Goal: Understand process/instructions: Learn how to perform a task or action

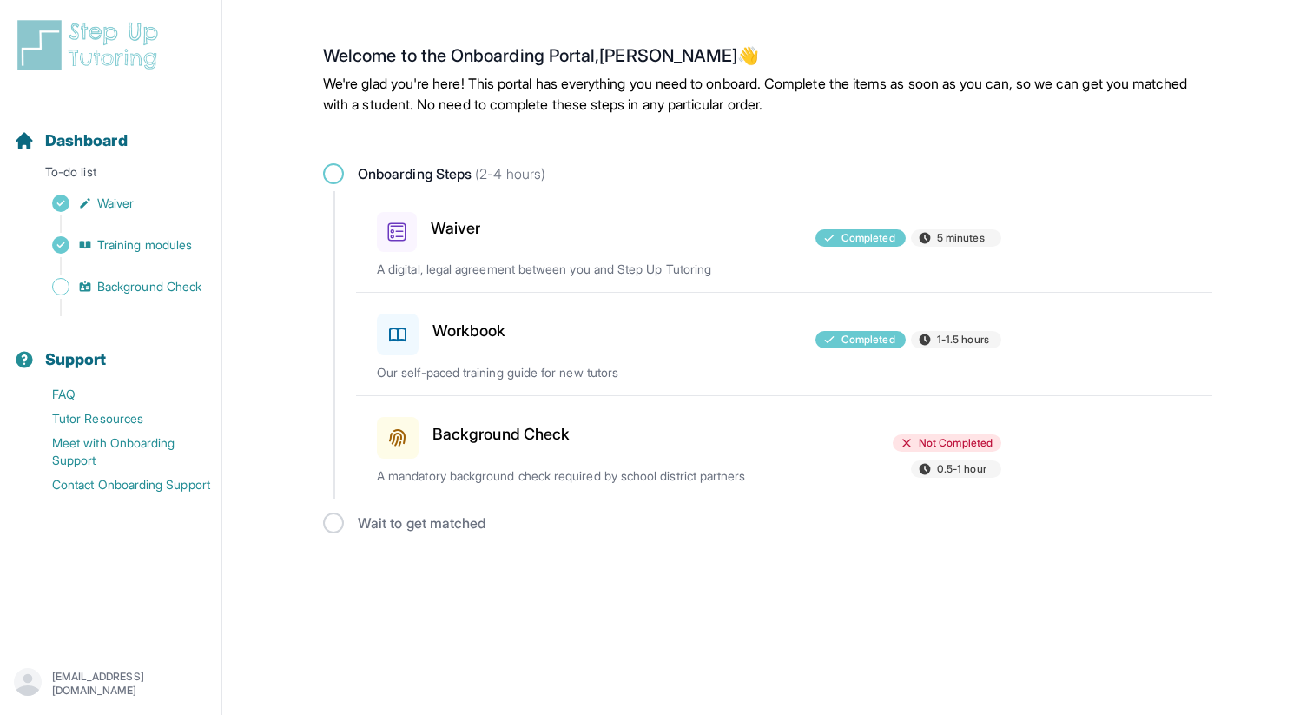
click at [464, 432] on h3 "Background Check" at bounding box center [500, 434] width 137 height 24
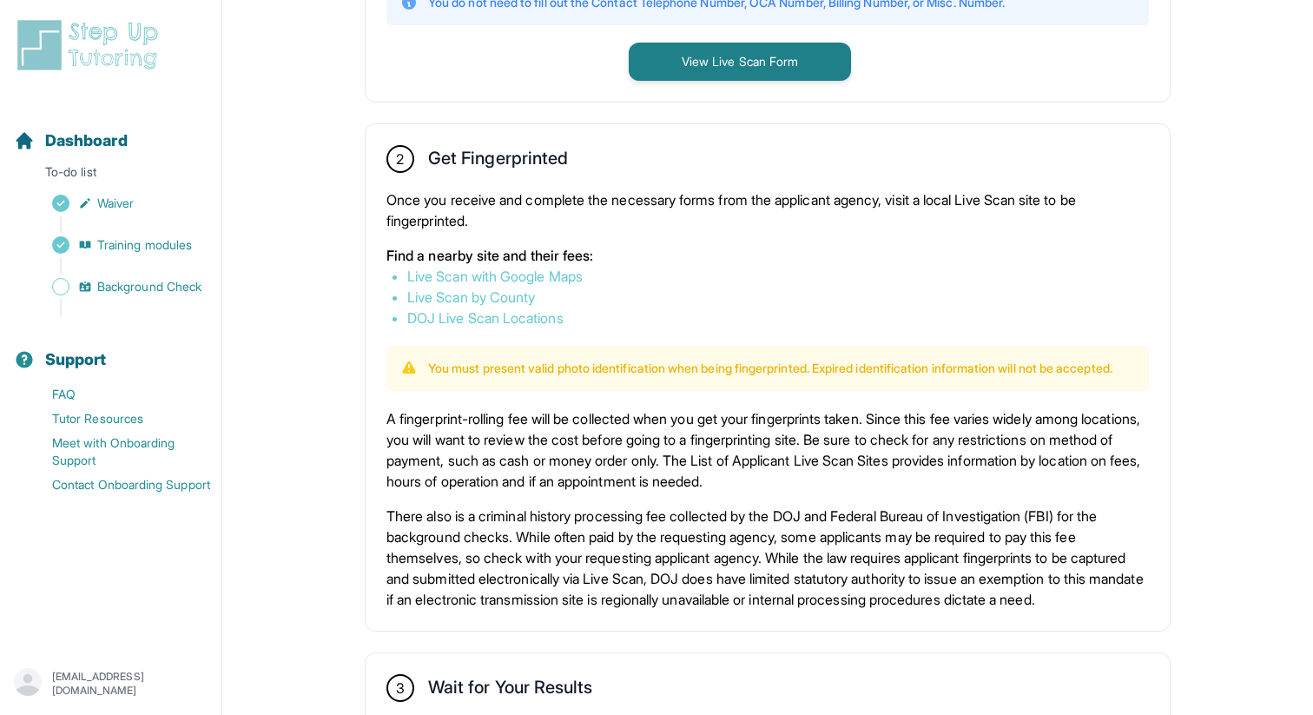
scroll to position [882, 0]
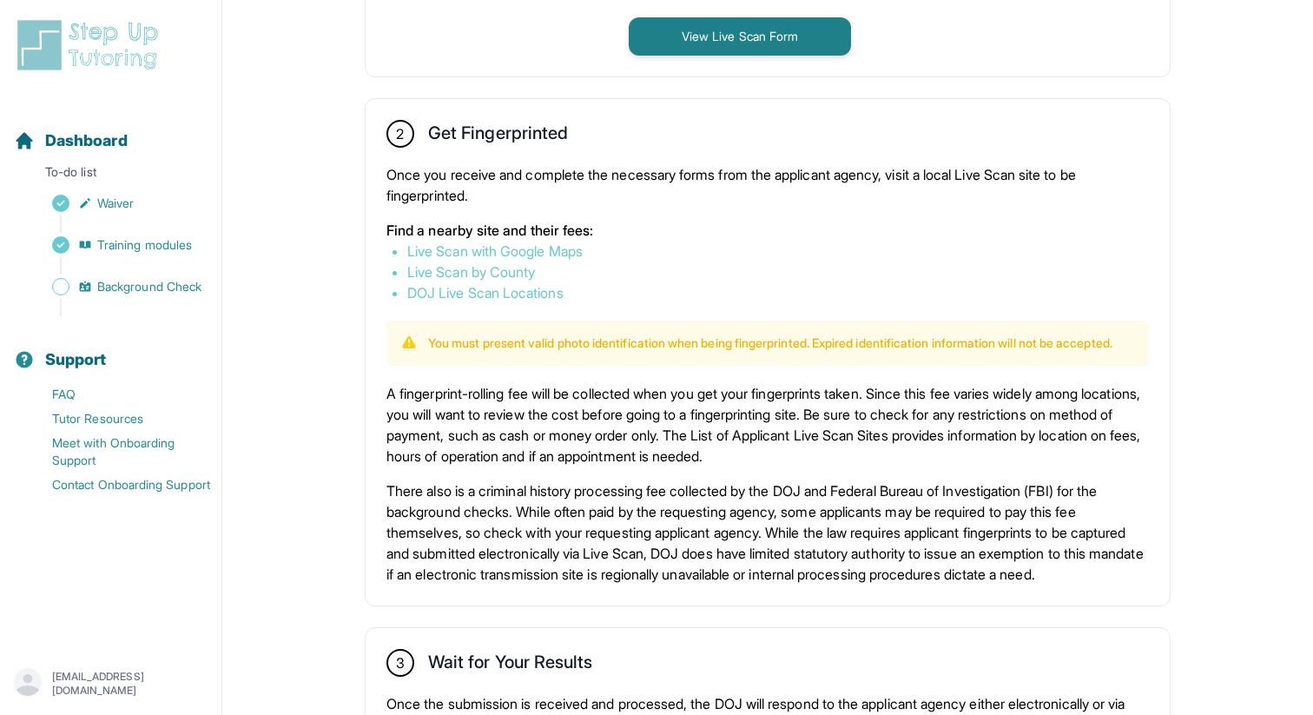
click at [733, 336] on p "You must present valid photo identification when being fingerprinted. Expired i…" at bounding box center [770, 342] width 684 height 17
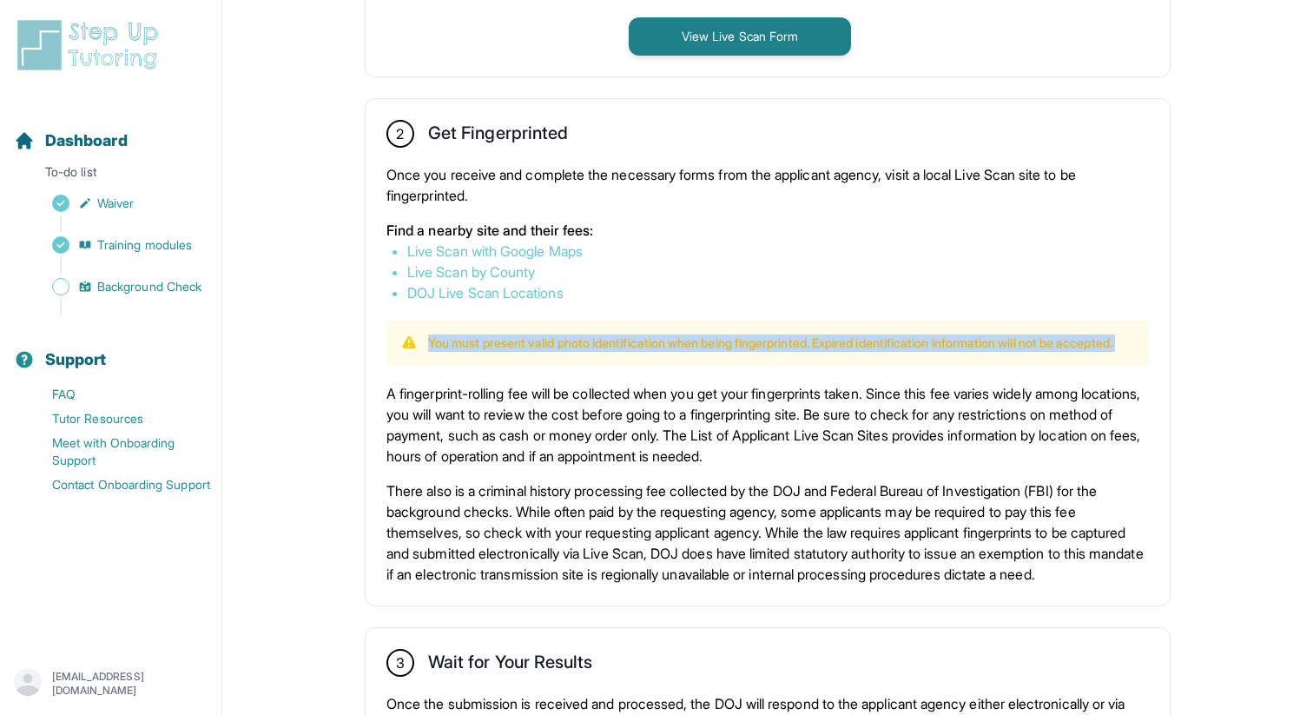
click at [733, 336] on p "You must present valid photo identification when being fingerprinted. Expired i…" at bounding box center [770, 342] width 684 height 17
click at [718, 322] on div "You must present valid photo identification when being fingerprinted. Expired i…" at bounding box center [767, 342] width 762 height 45
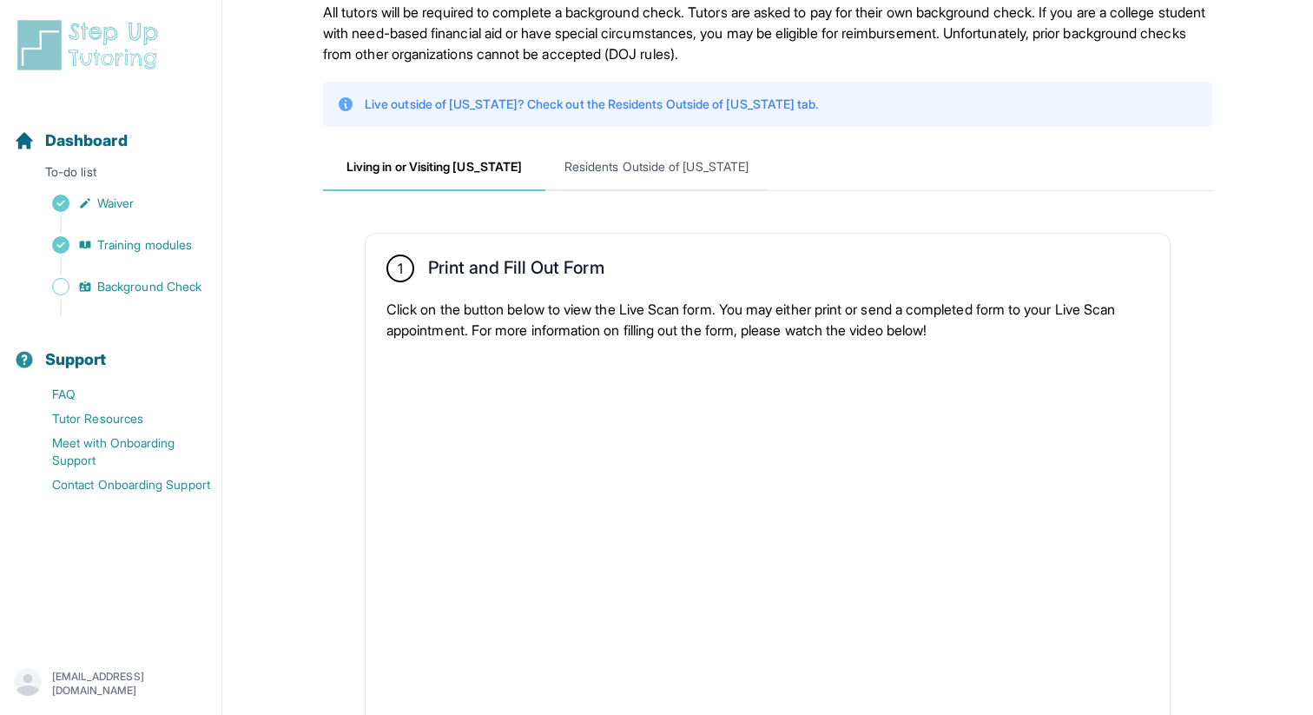
scroll to position [0, 0]
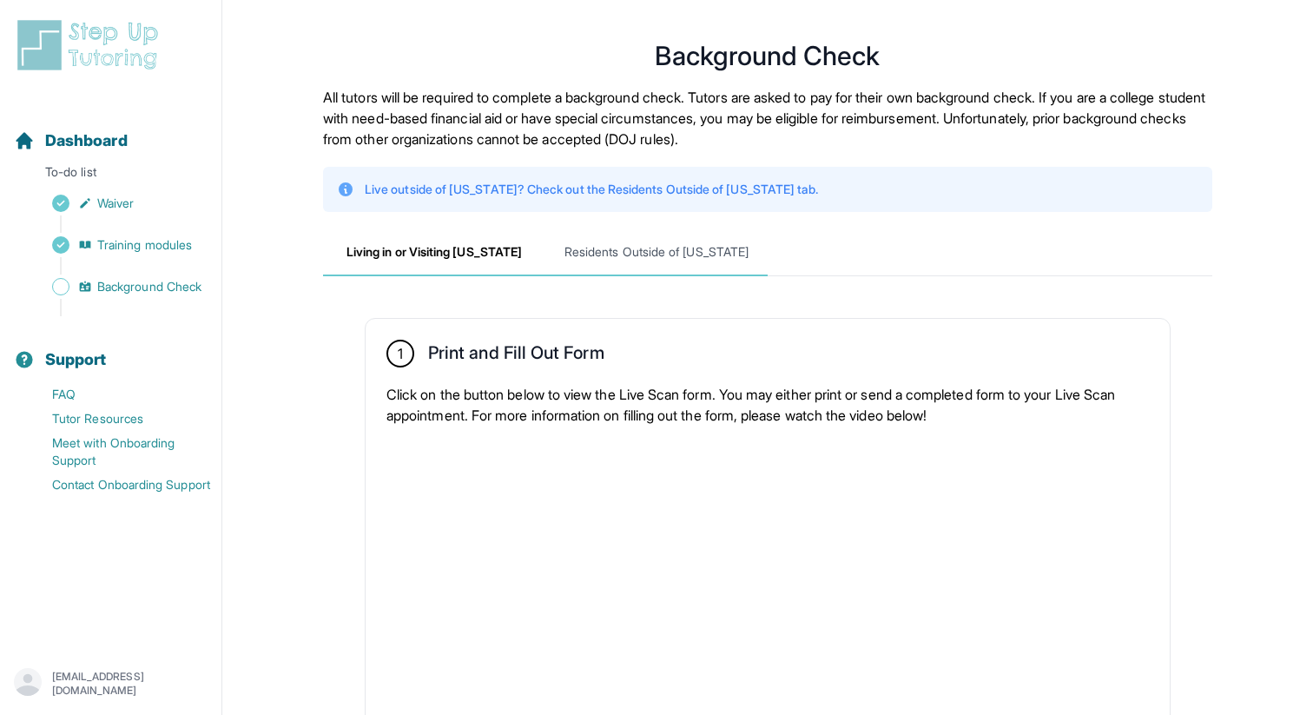
click at [662, 253] on span "Residents Outside of [US_STATE]" at bounding box center [656, 252] width 222 height 47
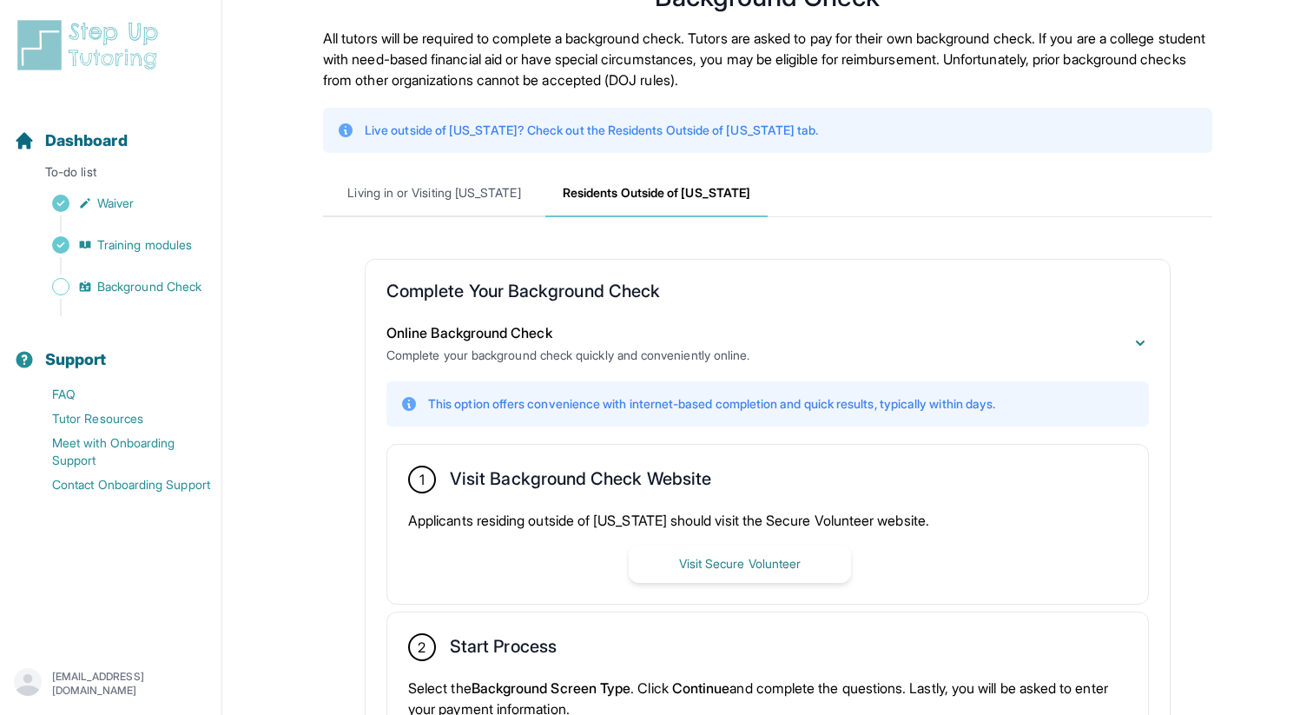
scroll to position [56, 0]
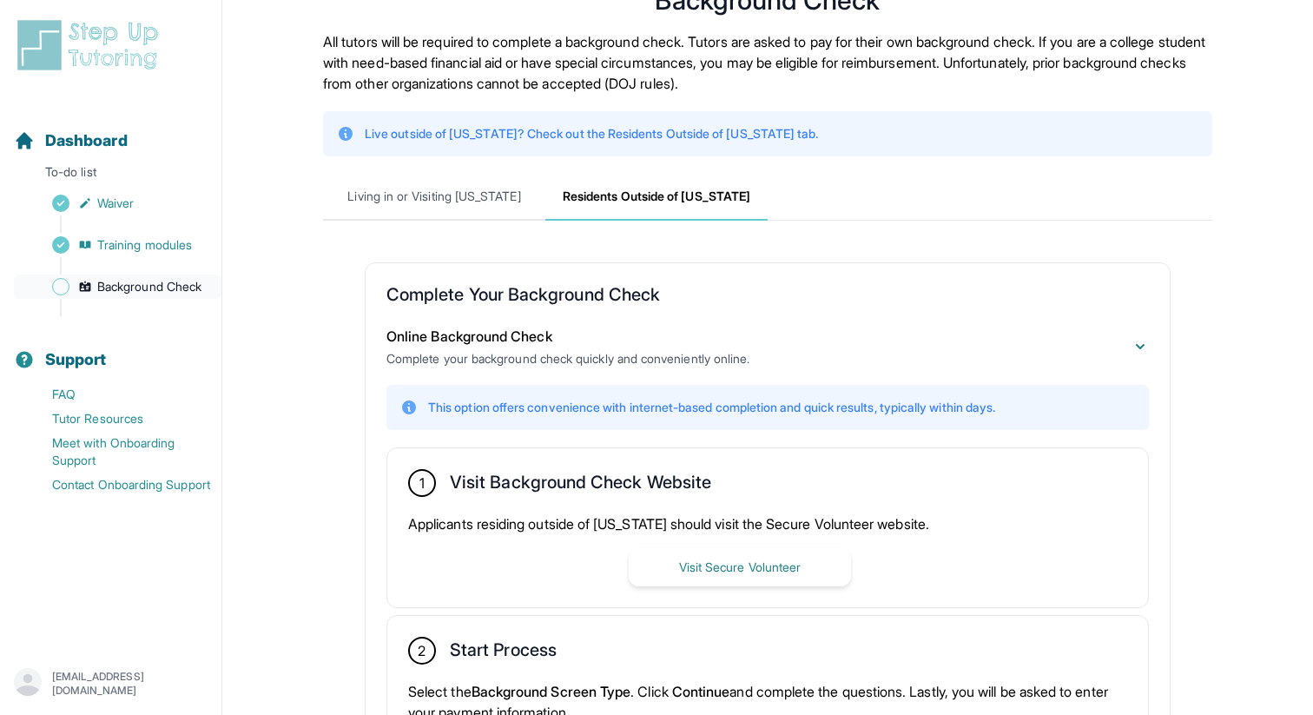
click at [152, 287] on span "Background Check" at bounding box center [149, 286] width 104 height 17
click at [477, 202] on span "Living in or Visiting [US_STATE]" at bounding box center [434, 197] width 222 height 47
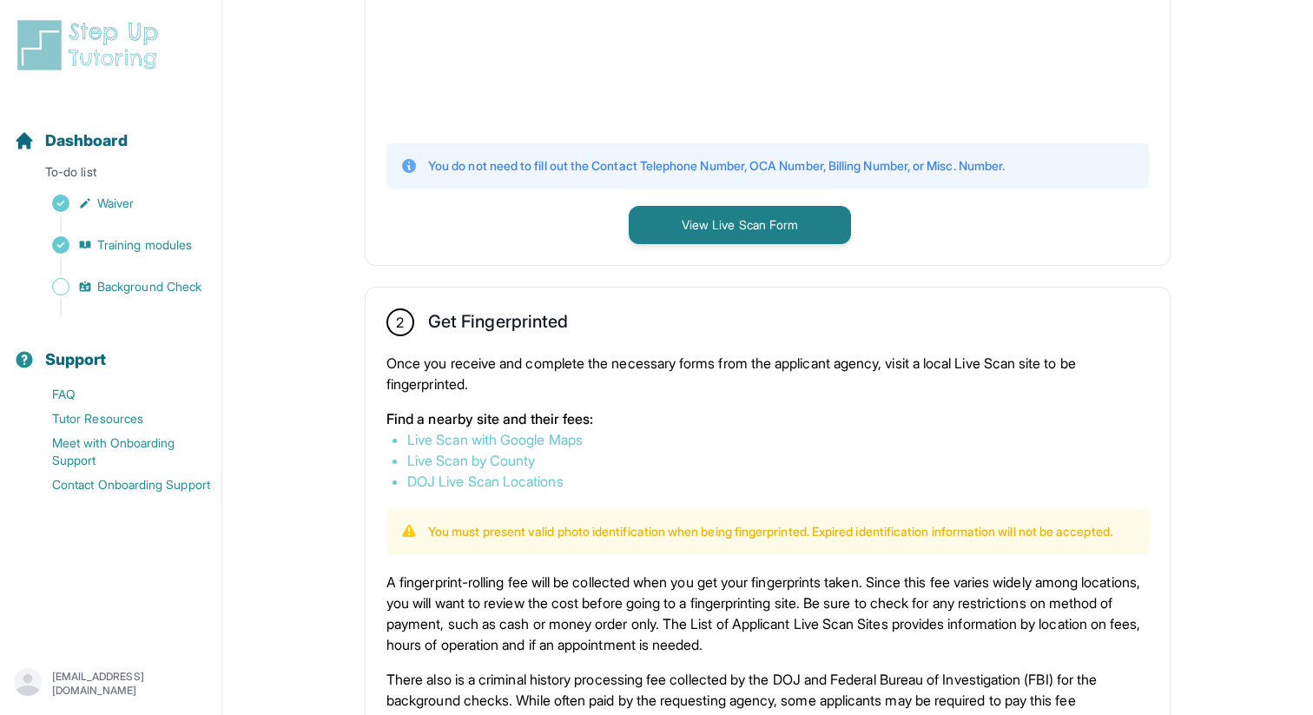
scroll to position [530, 0]
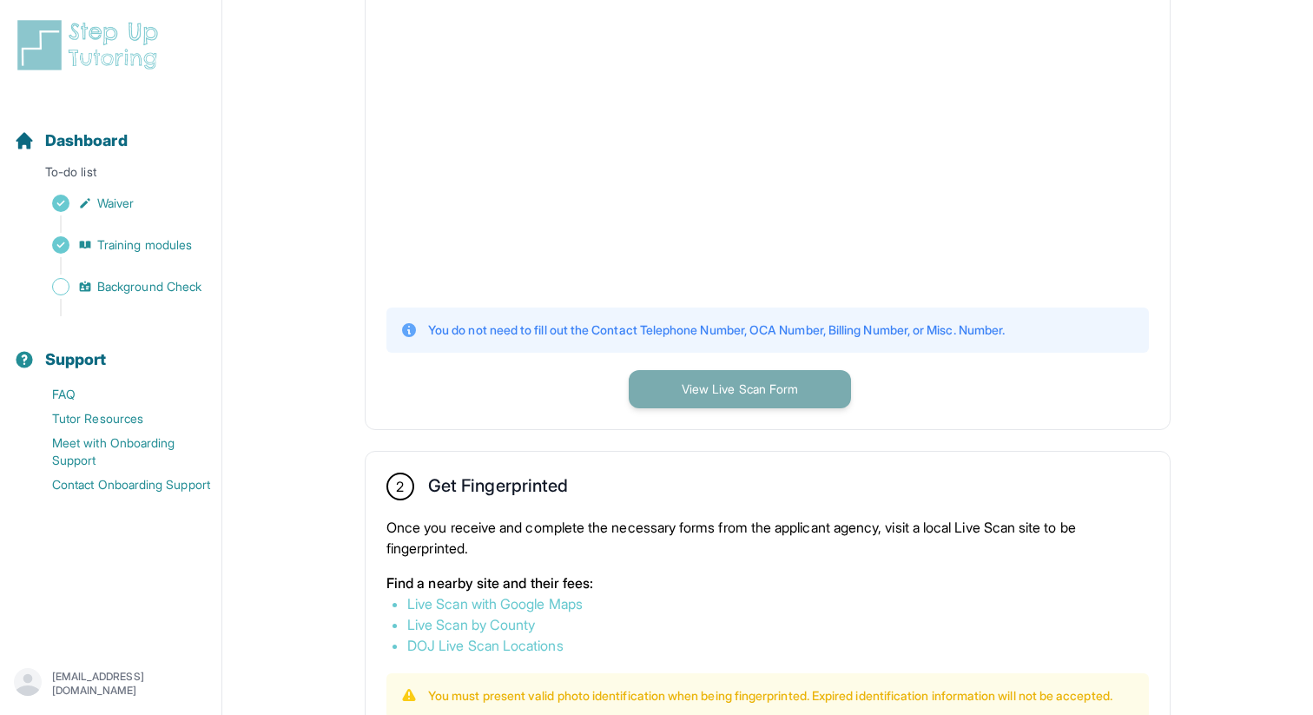
click at [746, 379] on button "View Live Scan Form" at bounding box center [740, 389] width 222 height 38
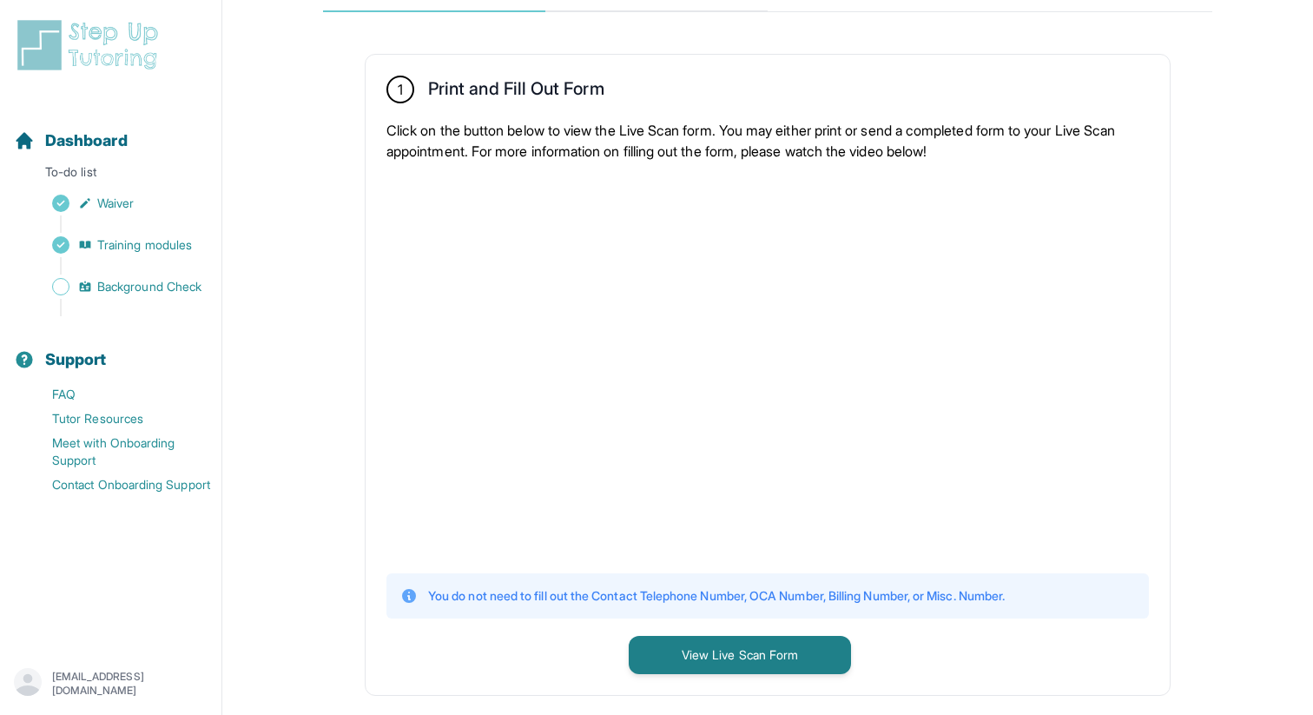
scroll to position [109, 0]
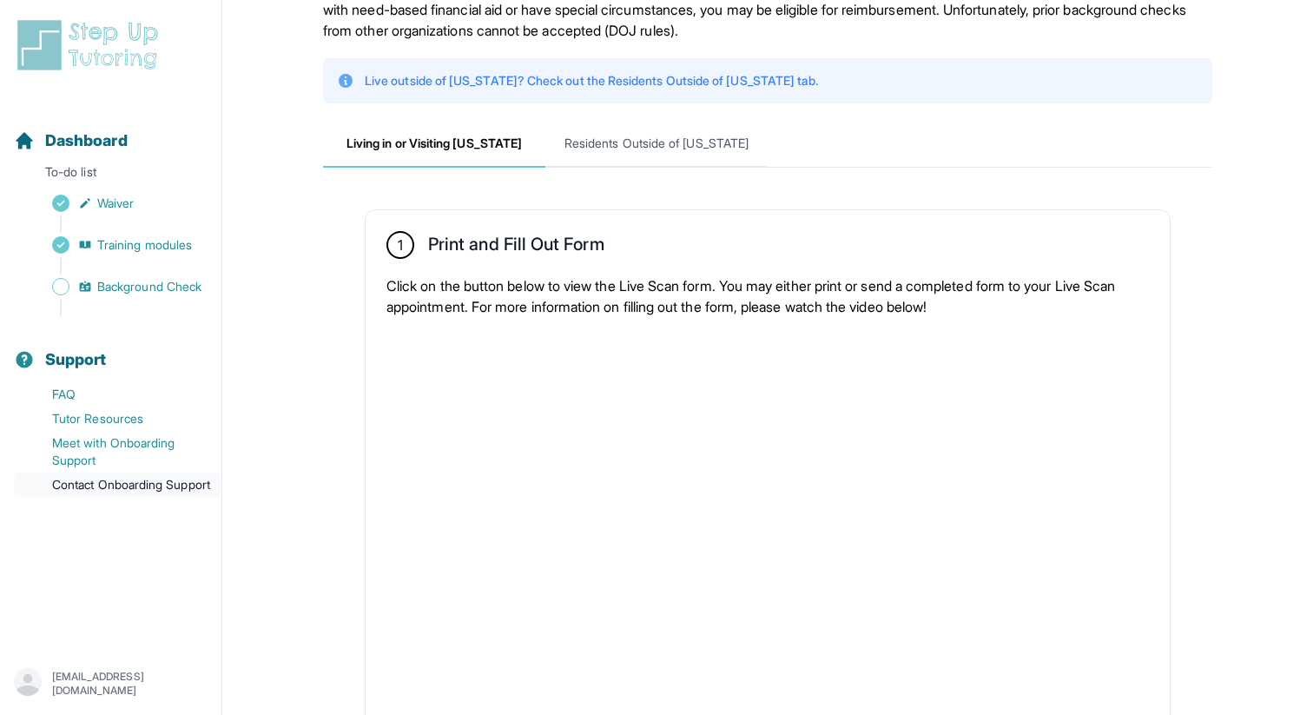
click at [108, 497] on link "Contact Onboarding Support" at bounding box center [118, 484] width 208 height 24
click at [90, 497] on link "Contact Onboarding Support" at bounding box center [118, 484] width 208 height 24
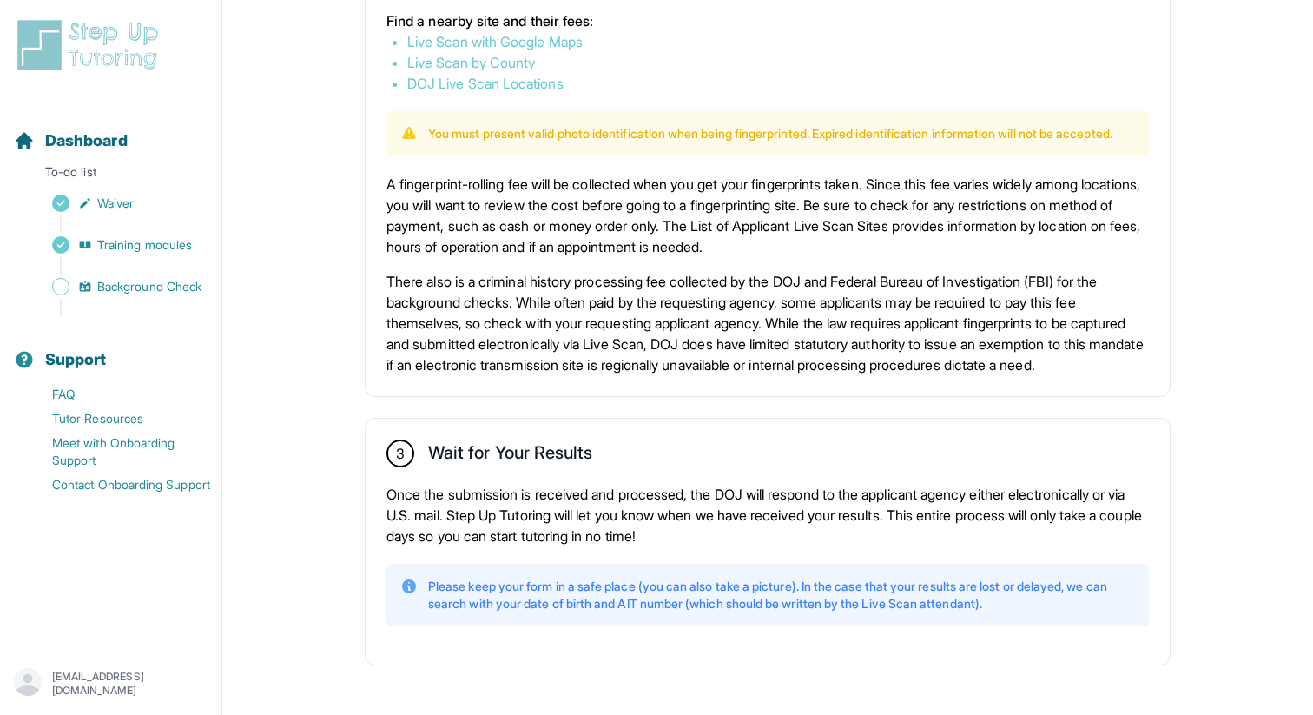
scroll to position [1144, 0]
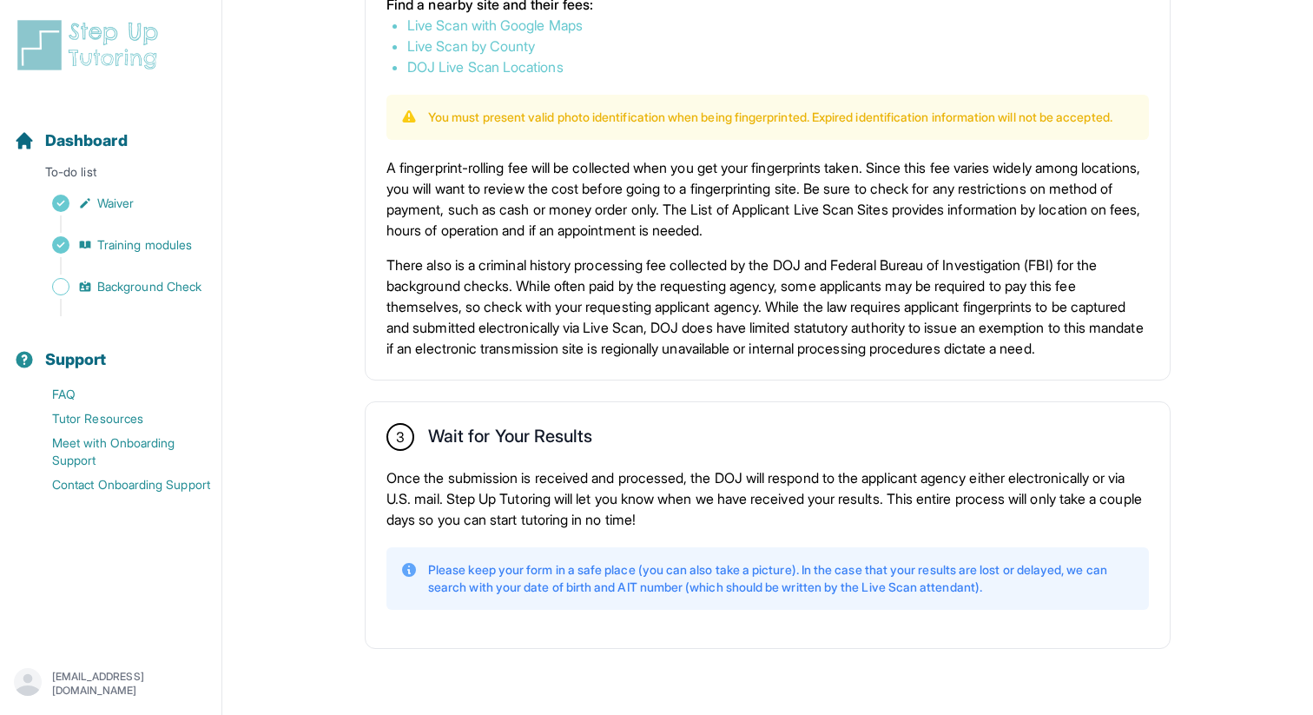
click at [624, 569] on p "Please keep your form in a safe place (you can also take a picture). In the cas…" at bounding box center [781, 578] width 707 height 35
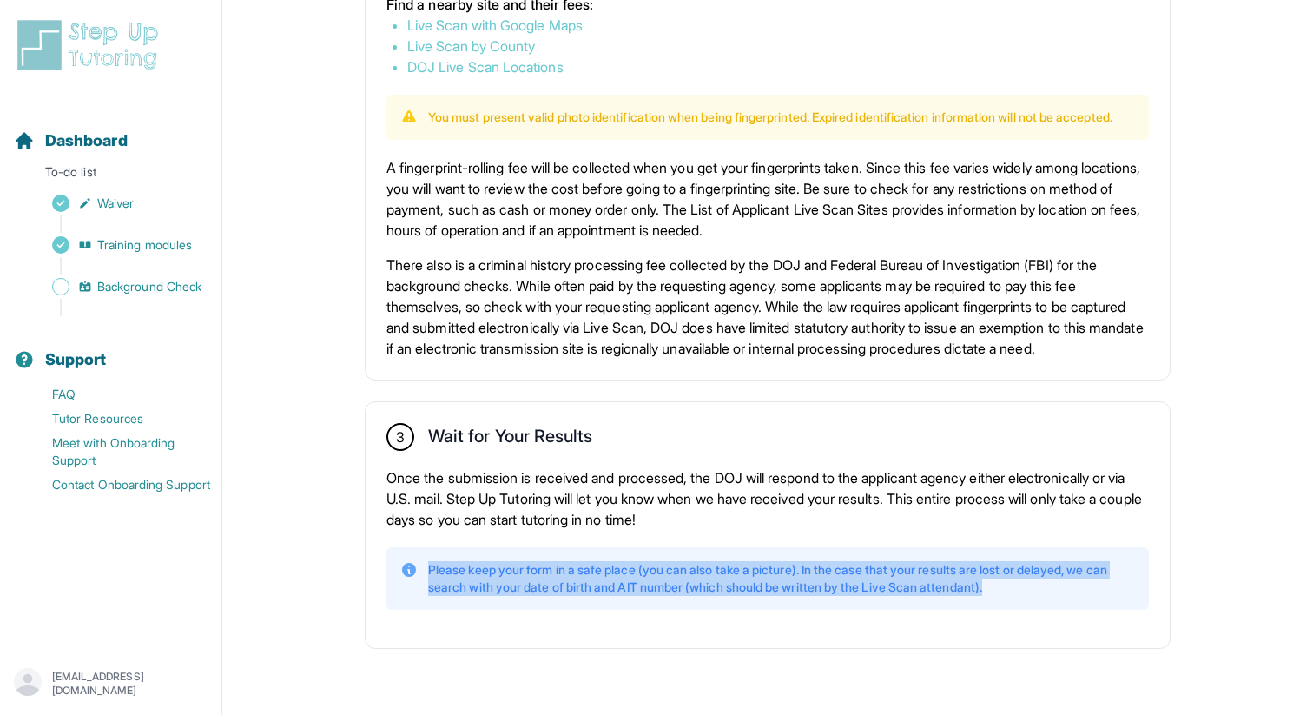
click at [624, 569] on p "Please keep your form in a safe place (you can also take a picture). In the cas…" at bounding box center [781, 578] width 707 height 35
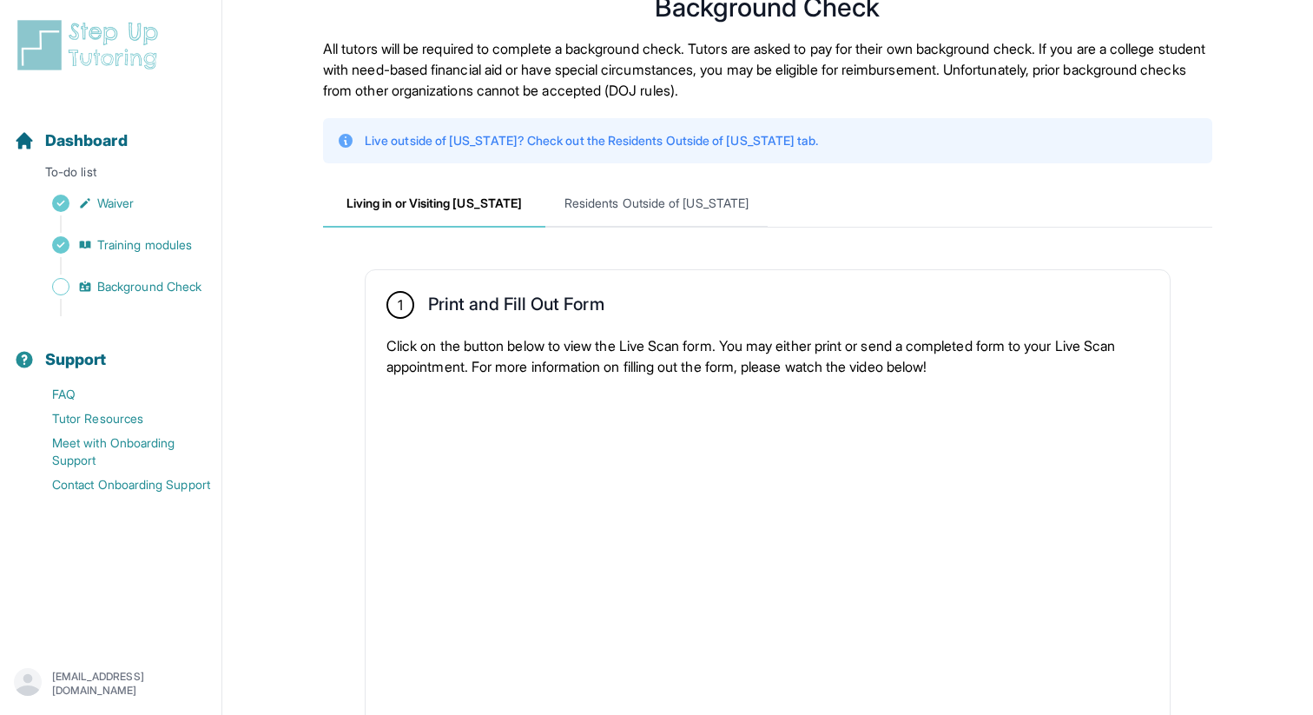
scroll to position [0, 0]
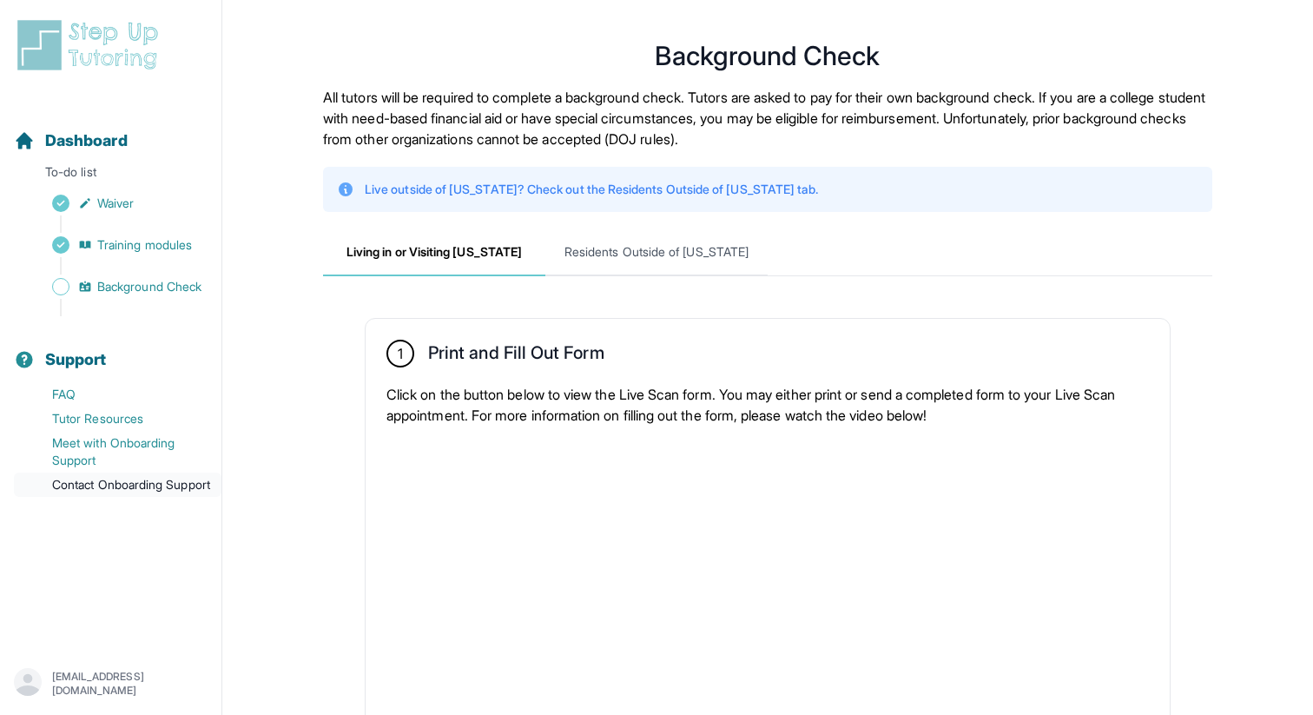
click at [120, 495] on link "Contact Onboarding Support" at bounding box center [118, 484] width 208 height 24
